Goal: Task Accomplishment & Management: Use online tool/utility

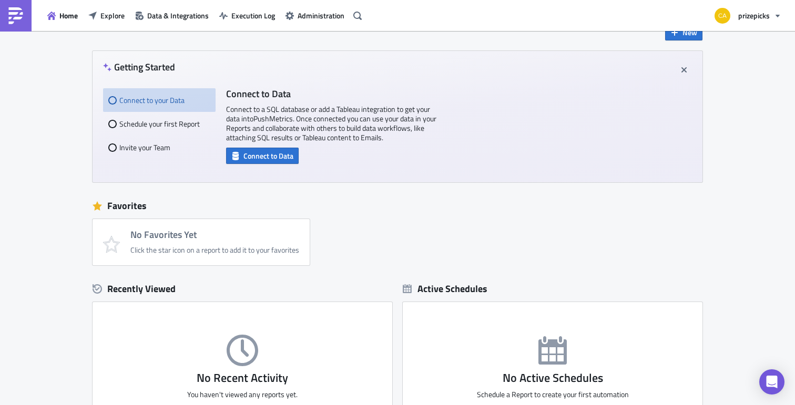
scroll to position [29, 0]
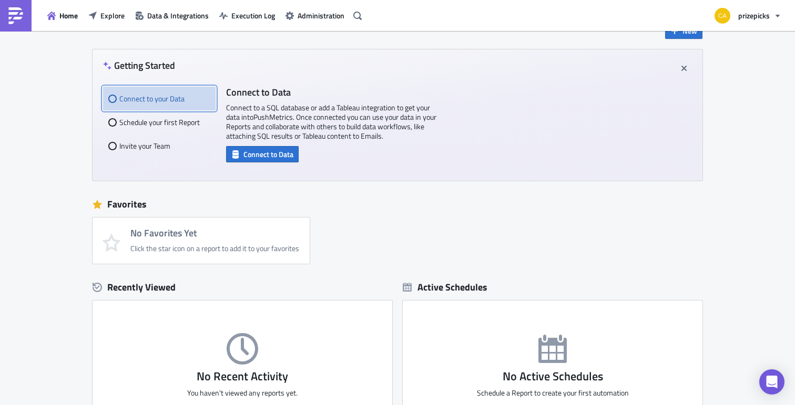
click at [146, 100] on div "Connect to your Data" at bounding box center [159, 99] width 102 height 24
click at [111, 101] on icon at bounding box center [112, 99] width 8 height 8
click at [266, 157] on span "Connect to Data" at bounding box center [268, 154] width 50 height 11
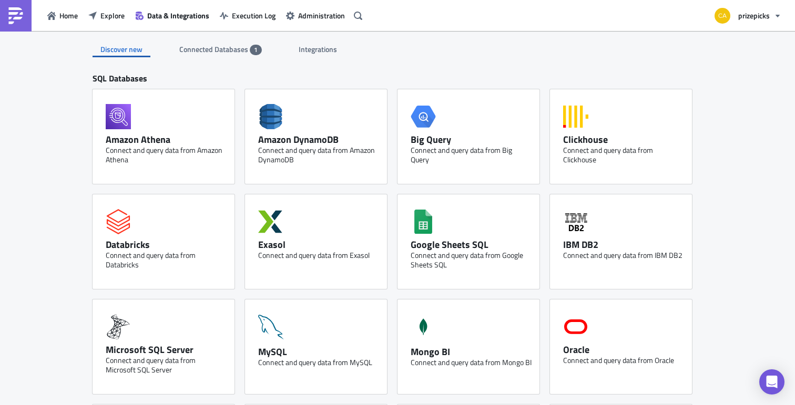
click at [224, 47] on span "Connected Databases" at bounding box center [214, 49] width 70 height 11
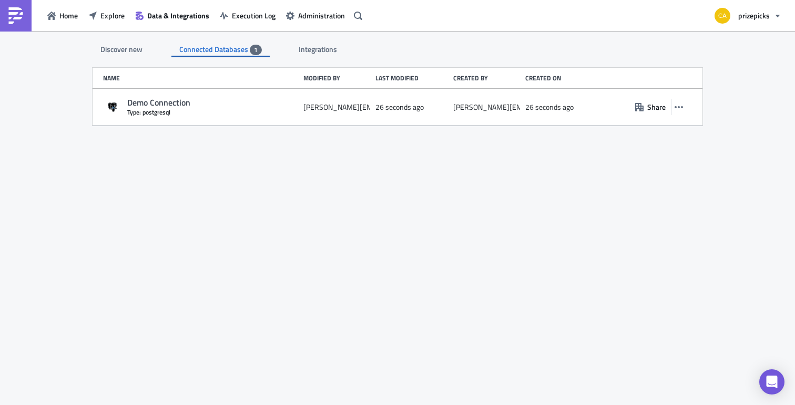
click at [300, 47] on span "Integrations" at bounding box center [319, 49] width 40 height 11
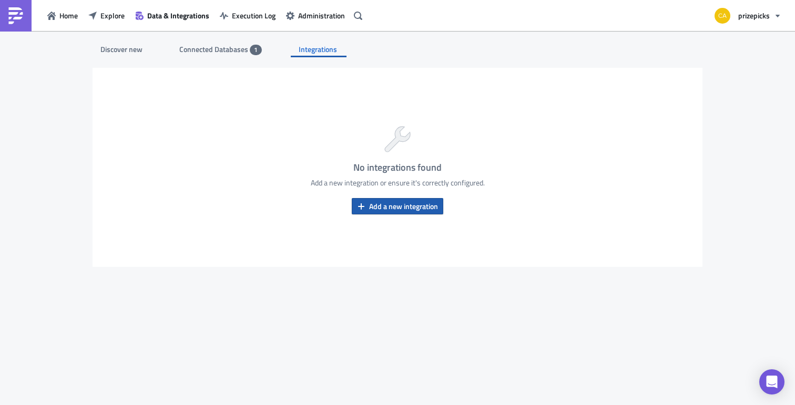
click at [381, 208] on span "Add a new integration" at bounding box center [403, 206] width 69 height 11
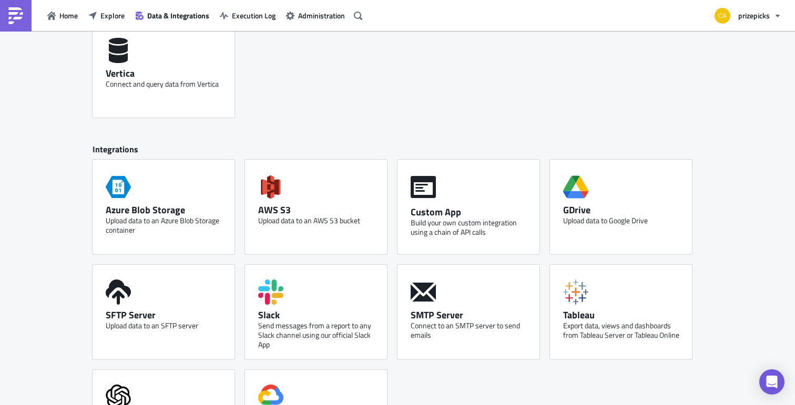
scroll to position [489, 0]
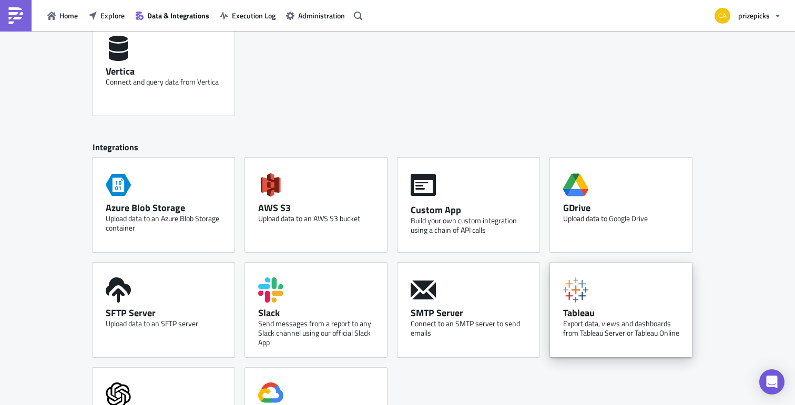
click at [616, 308] on div "Tableau" at bounding box center [623, 313] width 121 height 12
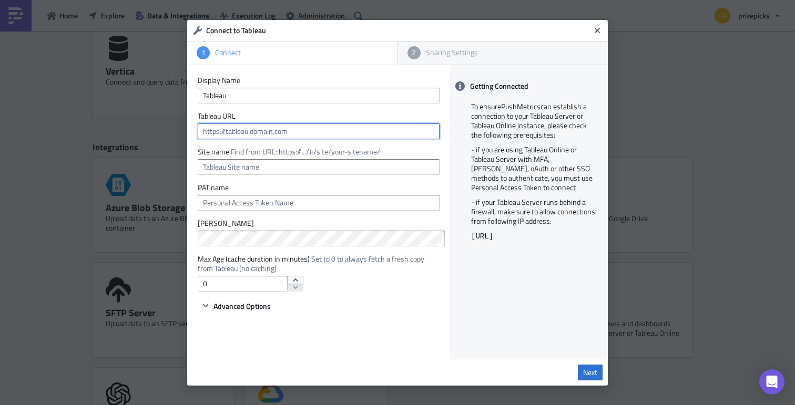
click at [295, 131] on input "text" at bounding box center [319, 132] width 242 height 16
type input "h"
paste input "https://prod-useast-b.online.tableau.com"
type input "https://prod-useast-b.online.tableau.com"
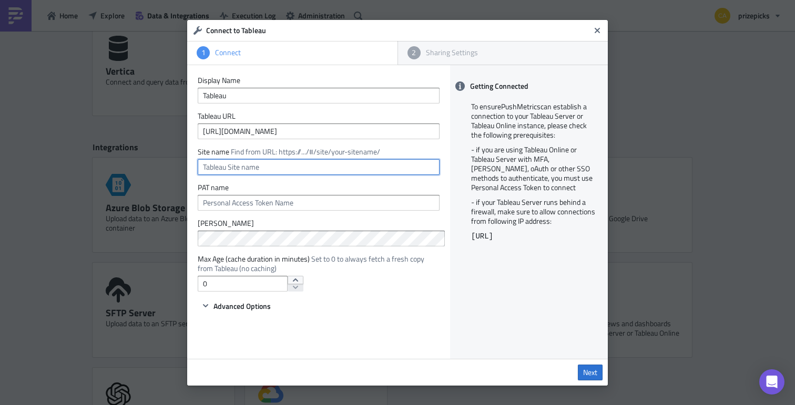
click at [264, 169] on input "text" at bounding box center [319, 167] width 242 height 16
type input "P"
type input "prizepicks"
click at [270, 211] on form "Display Name Tableau Tableau URL https://prod-useast-b.online.tableau.com Site …" at bounding box center [319, 194] width 242 height 237
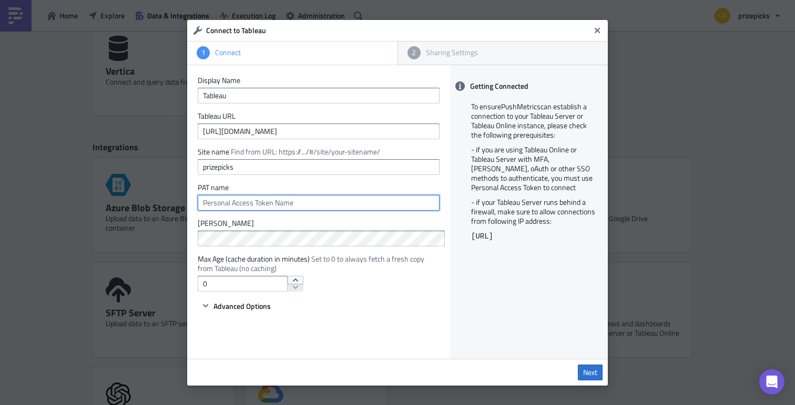
click at [270, 203] on input "text" at bounding box center [319, 203] width 242 height 16
type input "pushmetrics"
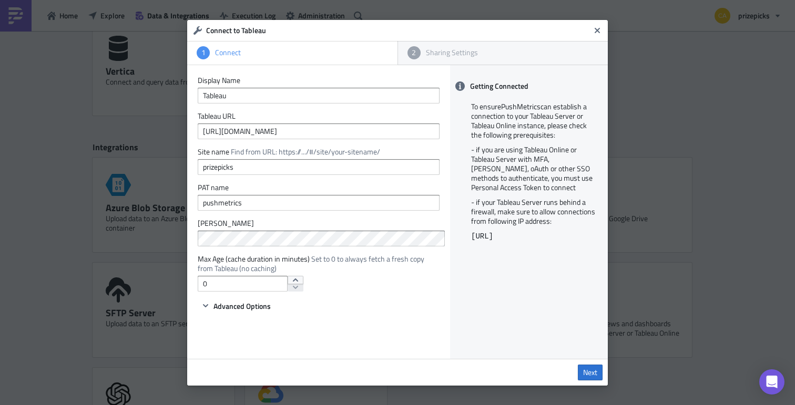
click at [237, 256] on label "Max Age (cache duration in minutes) Set to 0 to always fetch a fresh copy from …" at bounding box center [319, 264] width 242 height 19
click at [590, 372] on span "Next" at bounding box center [590, 372] width 14 height 9
click at [171, 236] on div "Connect to Tableau 1 Connect 2 Sharing Settings Display Name Tableau Tableau UR…" at bounding box center [397, 202] width 795 height 405
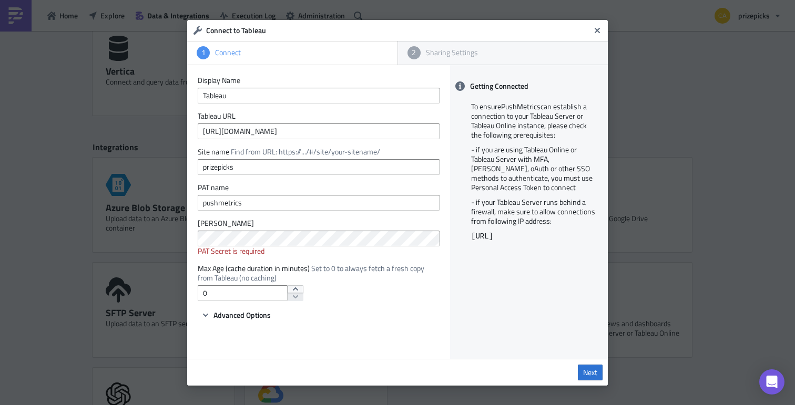
click at [331, 327] on div "Display Name Tableau Tableau URL https://prod-useast-b.online.tableau.com Site …" at bounding box center [318, 212] width 263 height 294
click at [230, 260] on form "Display Name Tableau Tableau URL https://prod-useast-b.online.tableau.com Site …" at bounding box center [319, 199] width 242 height 246
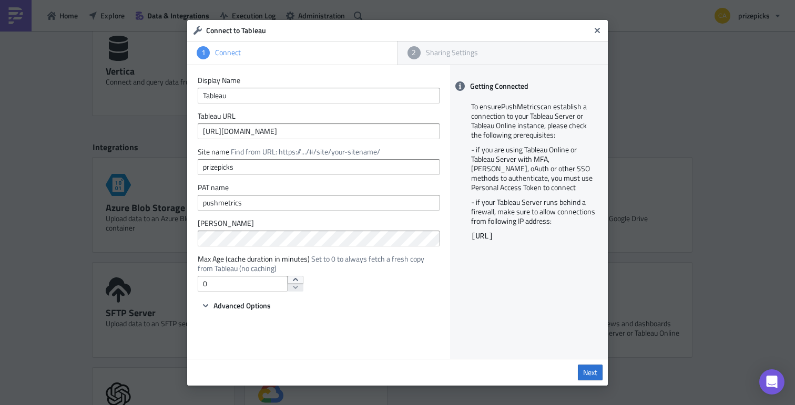
click at [332, 337] on div "Display Name Tableau Tableau URL https://prod-useast-b.online.tableau.com Site …" at bounding box center [318, 212] width 263 height 294
click at [586, 370] on span "Next" at bounding box center [590, 372] width 14 height 9
click at [597, 32] on icon "Close" at bounding box center [597, 29] width 5 height 5
